Goal: Obtain resource: Download file/media

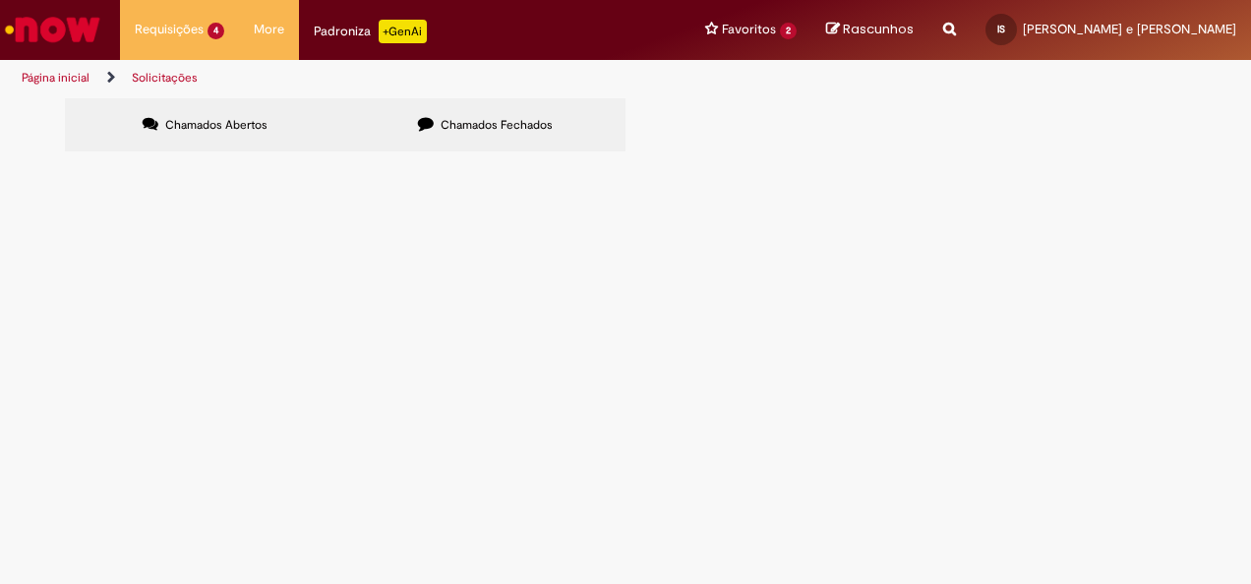
click at [0, 0] on span "R13449950" at bounding box center [0, 0] width 0 height 0
click at [126, 315] on main "Solicitações Chamados Abertos Chamados Fechados Itens solicitados Exportar como…" at bounding box center [625, 340] width 1251 height 487
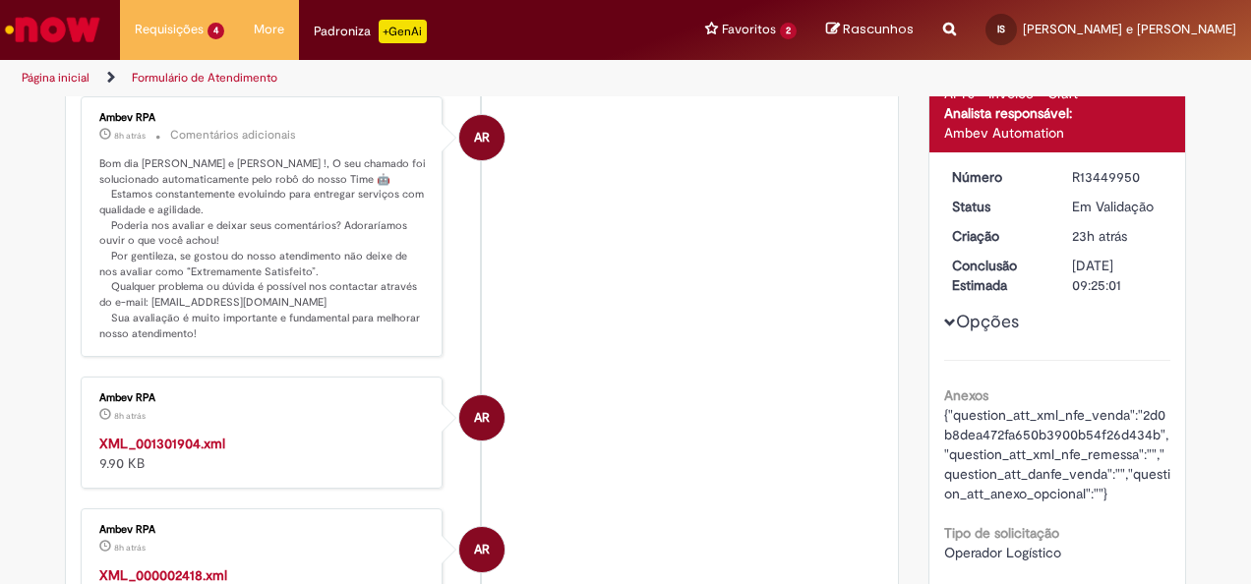
scroll to position [309, 0]
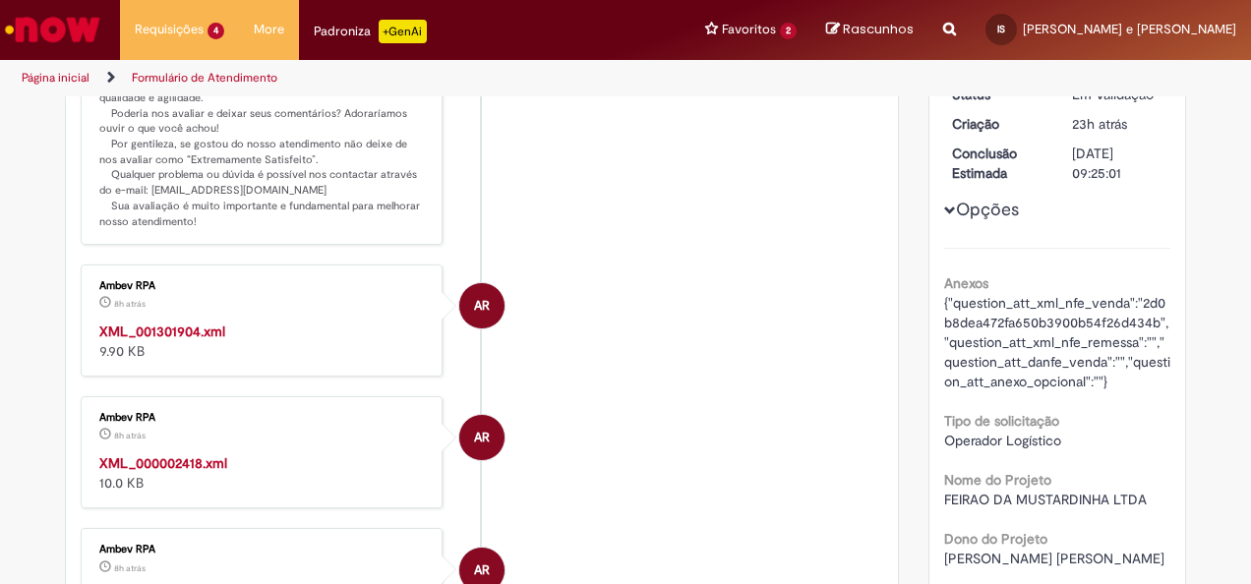
click at [174, 329] on strong "XML_001301904.xml" at bounding box center [162, 332] width 126 height 18
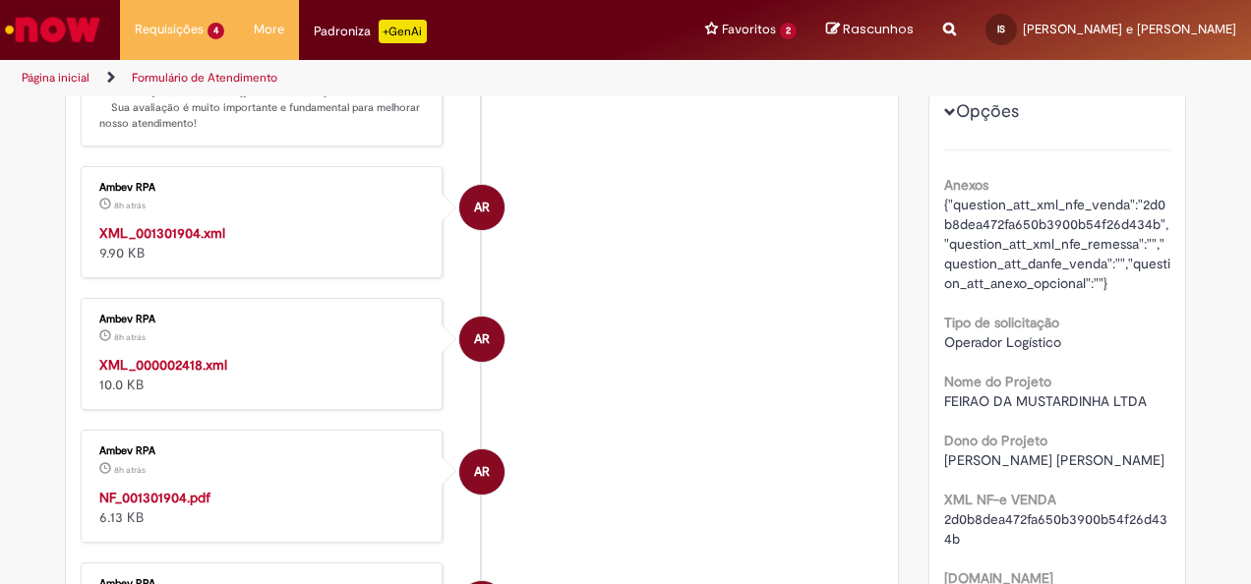
scroll to position [506, 0]
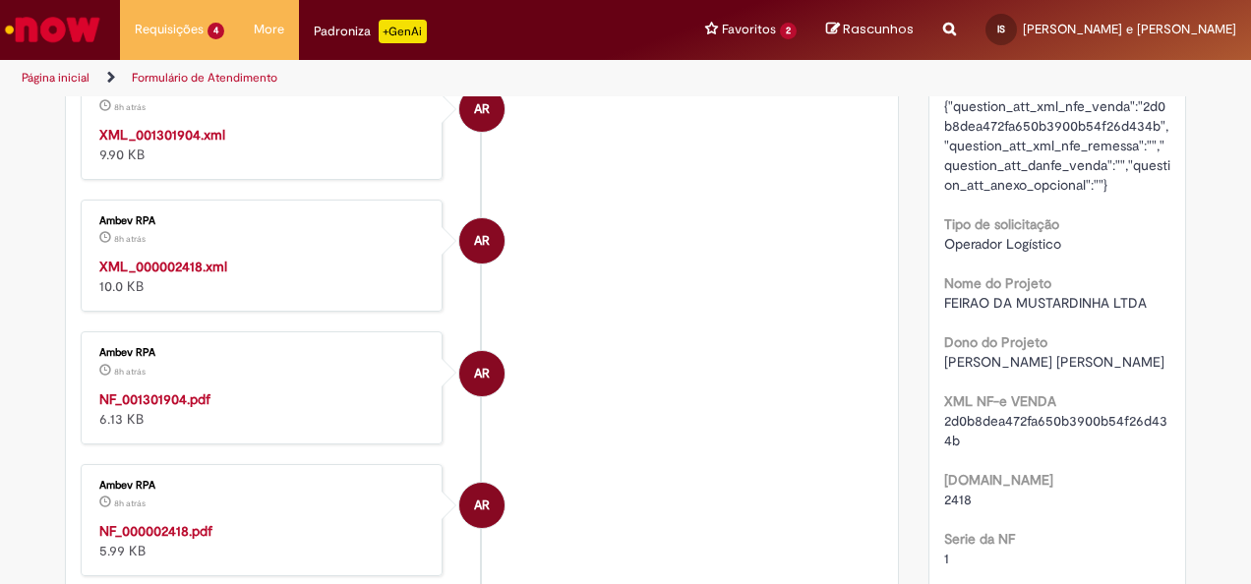
click at [187, 393] on strong "NF_001301904.pdf" at bounding box center [154, 399] width 111 height 18
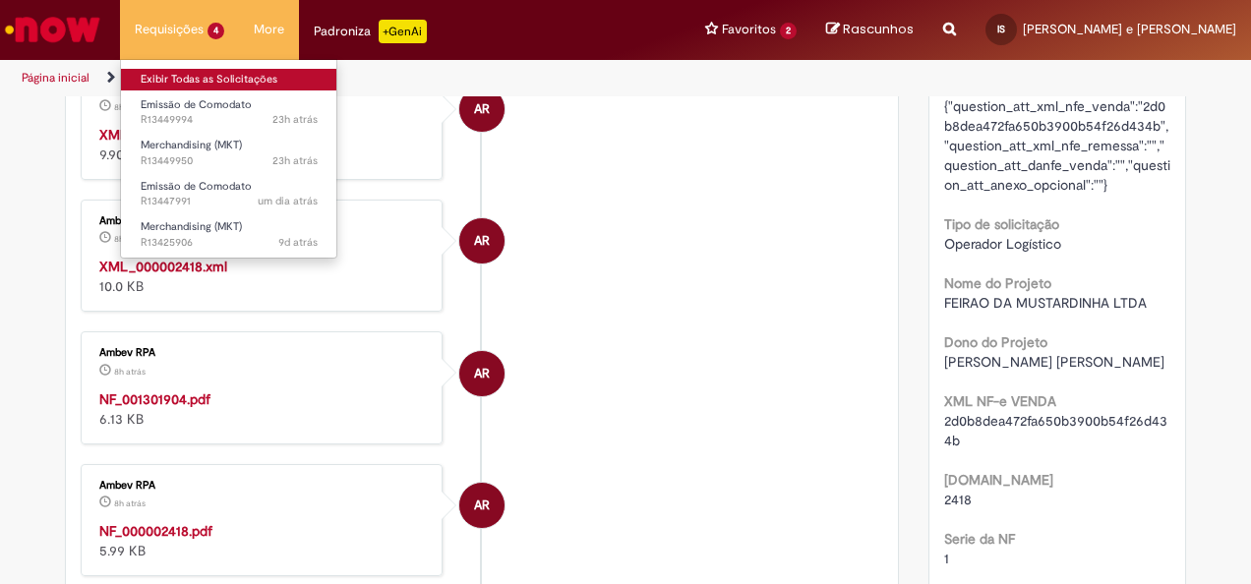
click at [187, 77] on link "Exibir Todas as Solicitações" at bounding box center [229, 80] width 216 height 22
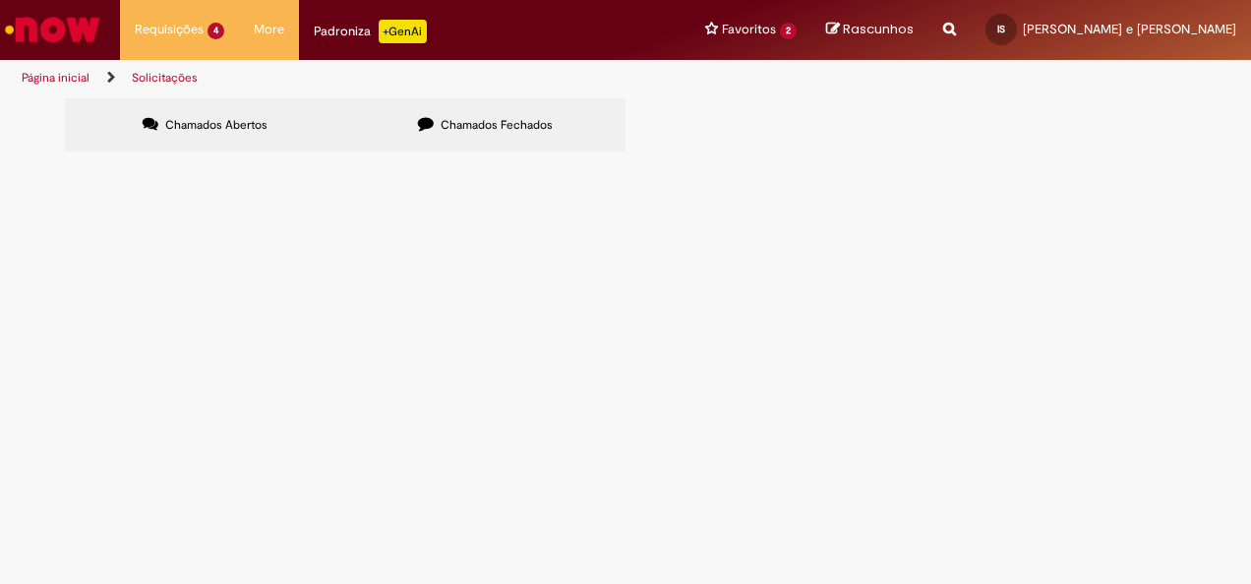
click at [0, 0] on span "R13449994" at bounding box center [0, 0] width 0 height 0
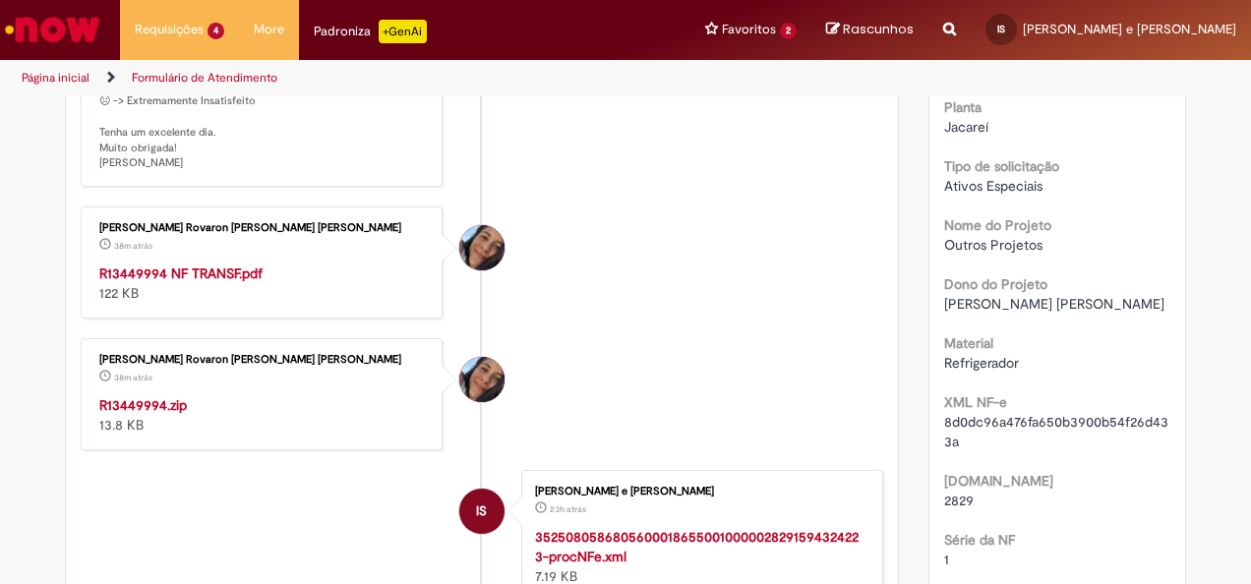
scroll to position [604, 0]
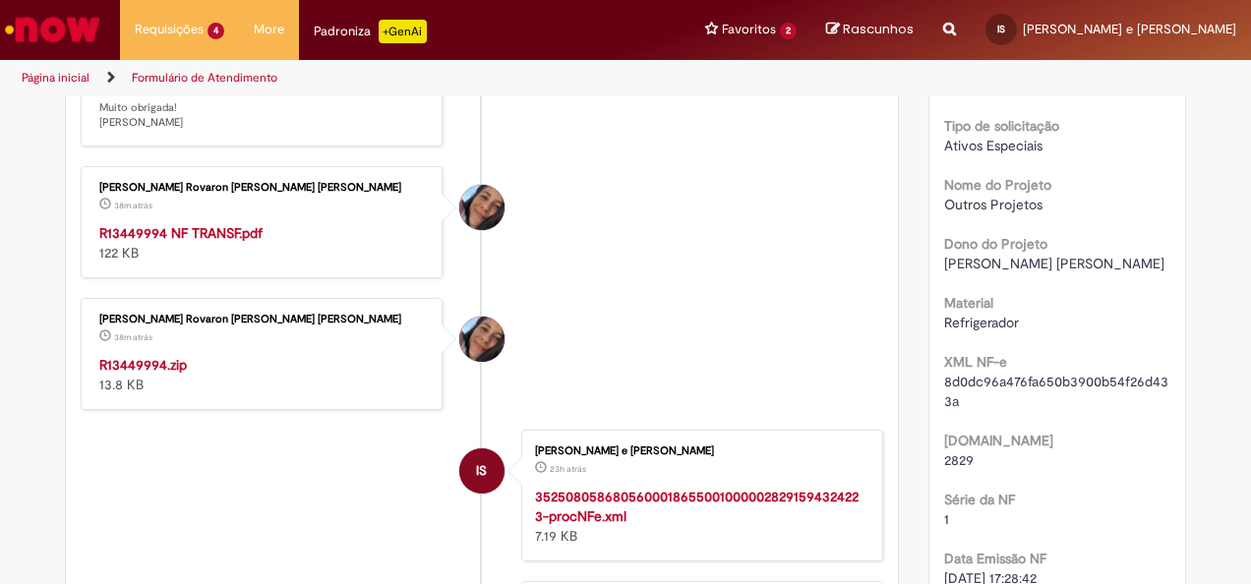
click at [208, 226] on strong "R13449994 NF TRANSF.pdf" at bounding box center [180, 233] width 163 height 18
click at [150, 360] on strong "R13449994.zip" at bounding box center [143, 365] width 88 height 18
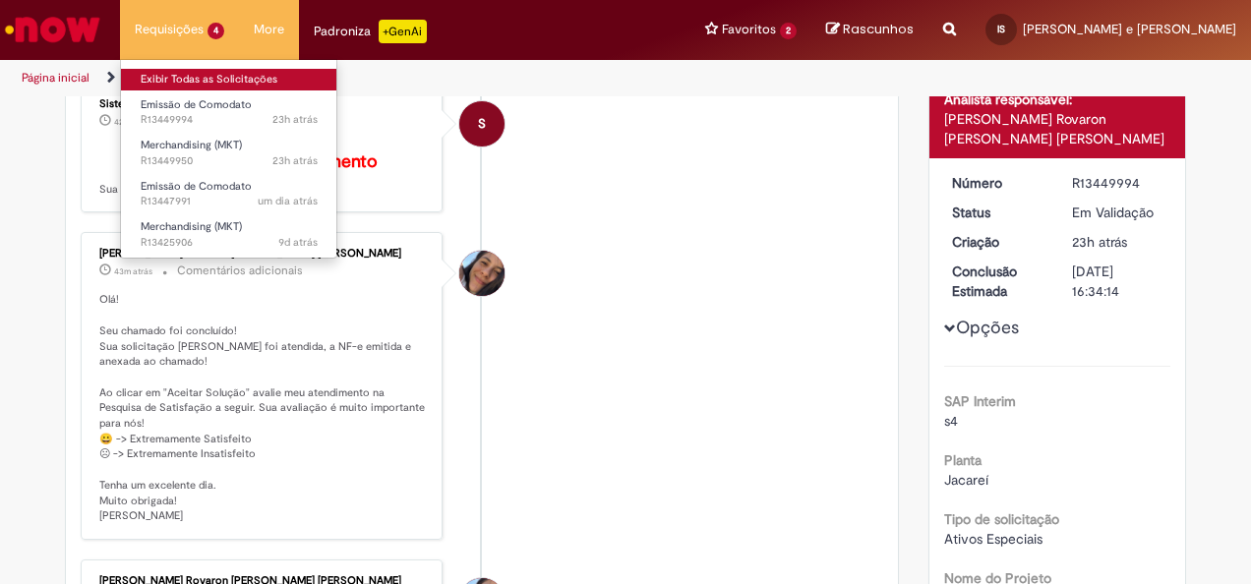
click at [185, 80] on link "Exibir Todas as Solicitações" at bounding box center [229, 80] width 216 height 22
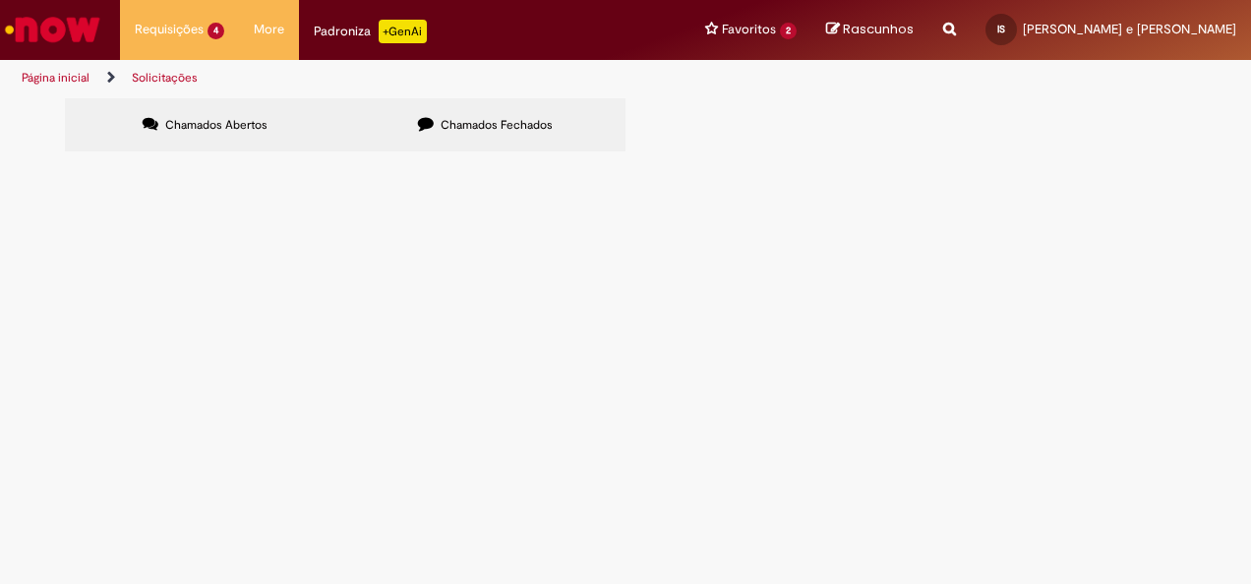
click at [0, 0] on span "R13447991" at bounding box center [0, 0] width 0 height 0
